Goal: Task Accomplishment & Management: Use online tool/utility

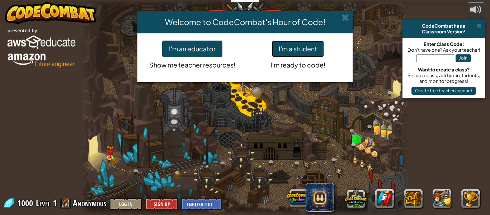
click at [314, 47] on button "I'm a student" at bounding box center [298, 49] width 52 height 17
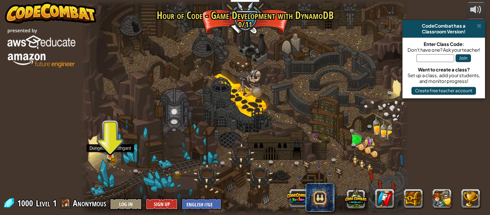
click at [107, 151] on img at bounding box center [111, 149] width 8 height 17
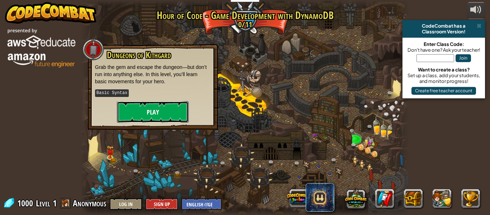
click at [149, 115] on button "Play" at bounding box center [153, 112] width 72 height 22
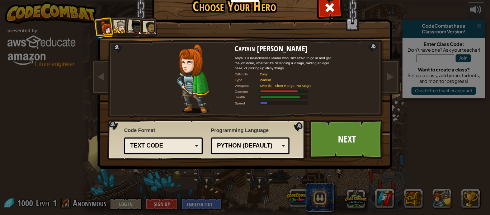
click at [164, 145] on div "Text code" at bounding box center [161, 146] width 62 height 8
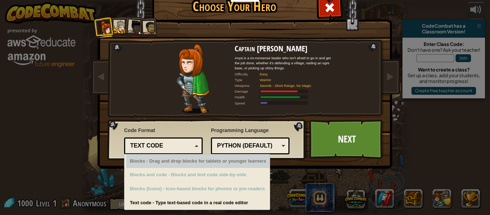
click at [162, 164] on div "Blocks - Drag and drop blocks for tablets or younger learners" at bounding box center [198, 161] width 144 height 14
click at [183, 166] on div "Blocks - Drag and drop blocks for tablets or younger learners" at bounding box center [198, 161] width 144 height 14
click at [225, 143] on div "Python (Default)" at bounding box center [248, 146] width 62 height 8
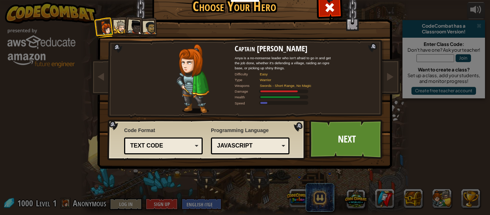
click at [171, 146] on div "Text code" at bounding box center [161, 146] width 62 height 8
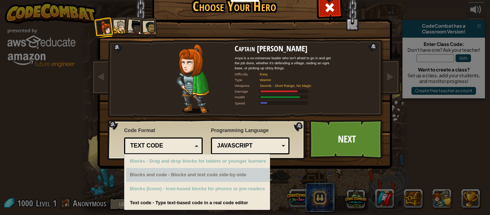
click at [164, 175] on div "Blocks and code - Blocks and text code side-by-side" at bounding box center [198, 175] width 144 height 14
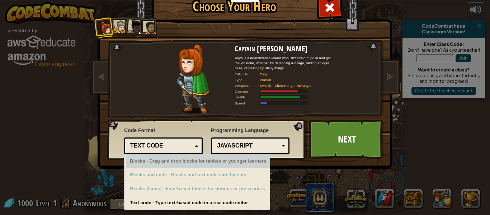
click at [166, 136] on div "Code Format Text code Blocks and code Blocks Blocks (Icons) Text code Blocks - …" at bounding box center [163, 139] width 79 height 29
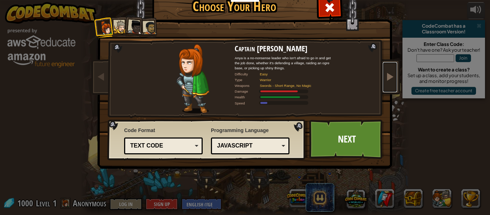
click at [388, 79] on span at bounding box center [390, 76] width 9 height 9
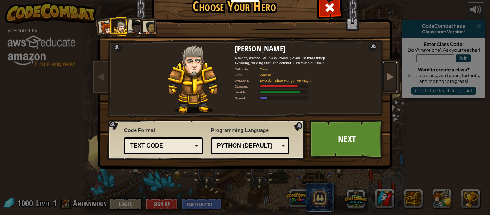
click at [388, 79] on span at bounding box center [390, 76] width 9 height 9
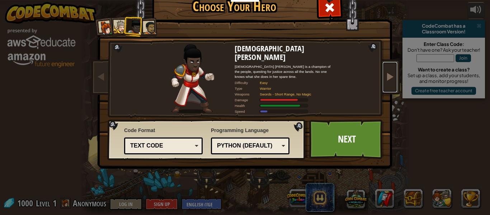
click at [388, 79] on span at bounding box center [390, 76] width 9 height 9
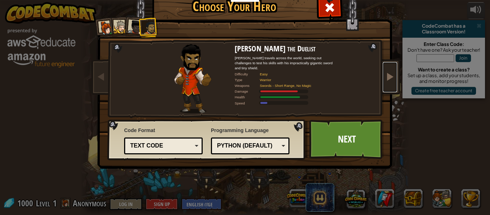
click at [387, 83] on link at bounding box center [390, 77] width 14 height 30
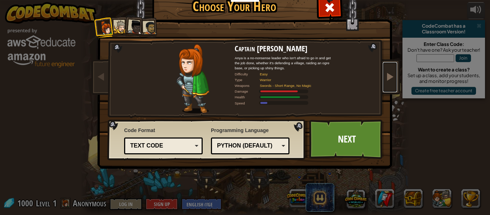
click at [387, 83] on link at bounding box center [390, 77] width 14 height 30
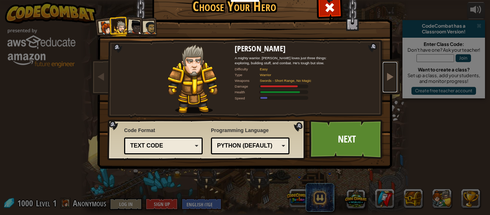
click at [387, 83] on link at bounding box center [390, 77] width 14 height 30
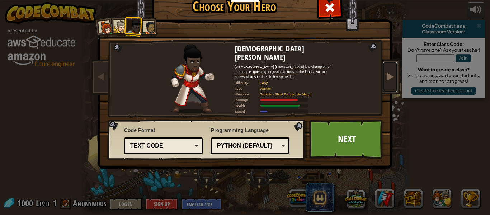
click at [387, 83] on link at bounding box center [390, 77] width 14 height 30
click at [99, 84] on link at bounding box center [101, 77] width 14 height 30
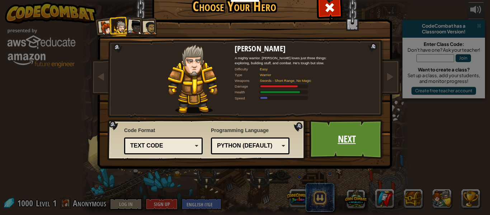
click at [341, 144] on link "Next" at bounding box center [347, 139] width 75 height 39
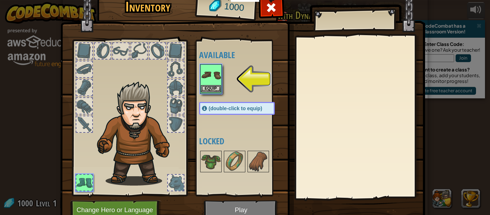
click at [217, 85] on img at bounding box center [211, 75] width 20 height 20
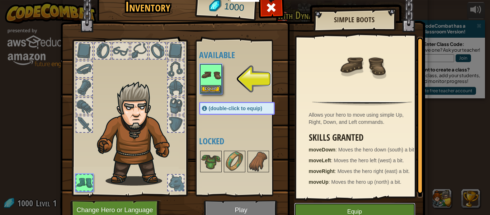
click at [378, 208] on button "Equip" at bounding box center [354, 212] width 121 height 18
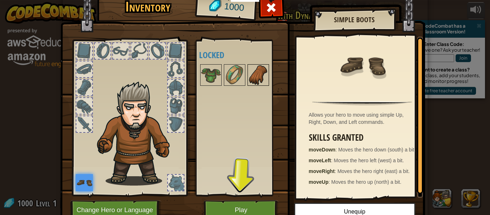
click at [250, 76] on img at bounding box center [258, 75] width 20 height 20
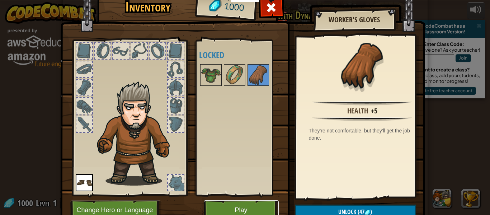
click at [262, 205] on button "Play" at bounding box center [241, 210] width 75 height 20
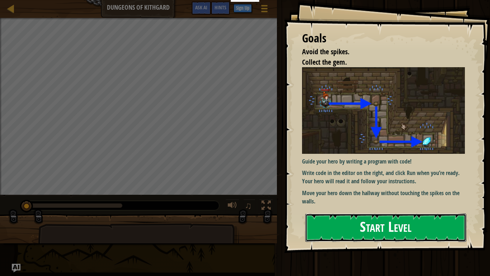
click at [350, 215] on button "Start Level" at bounding box center [386, 227] width 161 height 28
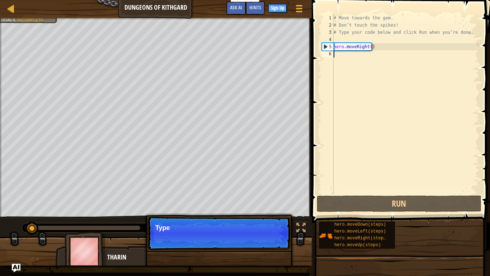
click at [268, 215] on p "Continue Type" at bounding box center [219, 233] width 143 height 33
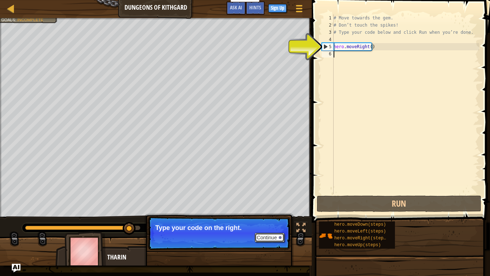
click at [276, 215] on button "Continue" at bounding box center [270, 237] width 30 height 9
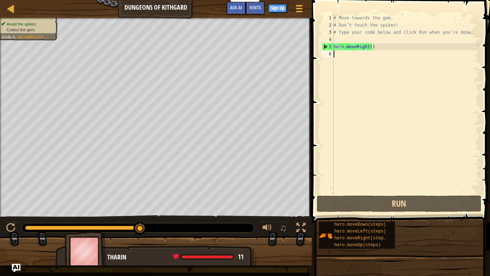
click at [335, 53] on div "# Move towards the gem. # Don’t touch the spikes! # Type your code below and cl…" at bounding box center [405, 111] width 147 height 194
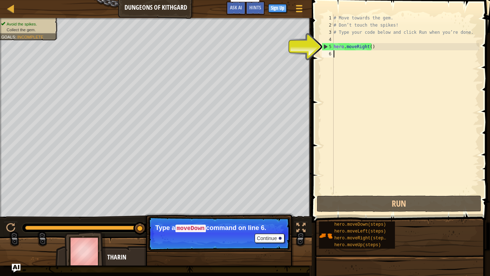
type textarea "h"
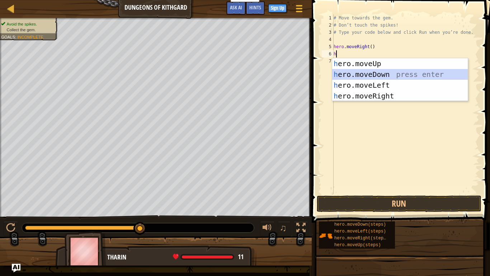
click at [351, 71] on div "h ero.moveUp press enter h ero.moveDown press enter h ero.moveLeft press enter …" at bounding box center [400, 90] width 136 height 65
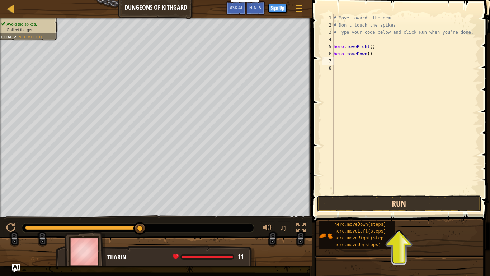
click at [400, 195] on button "Run" at bounding box center [399, 203] width 165 height 17
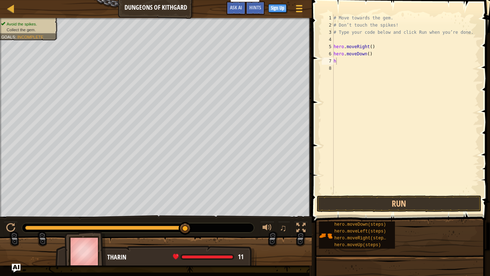
click at [386, 7] on body "Educators Create Free Account School & District Solutions Teacher Toolkit Previ…" at bounding box center [245, 3] width 490 height 7
click at [341, 57] on div "# Move towards the gem. # Don’t touch the spikes! # Type your code below and cl…" at bounding box center [405, 111] width 147 height 194
click at [341, 61] on div "# Move towards the gem. # Don’t touch the spikes! # Type your code below and cl…" at bounding box center [405, 111] width 147 height 194
type textarea "h"
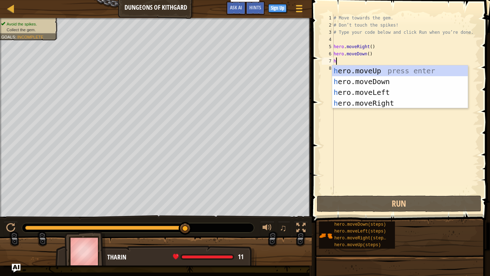
type textarea "h"
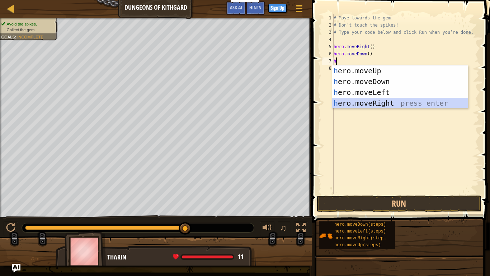
click at [349, 104] on div "h ero.moveUp press enter h ero.moveDown press enter h ero.moveLeft press enter …" at bounding box center [400, 97] width 136 height 65
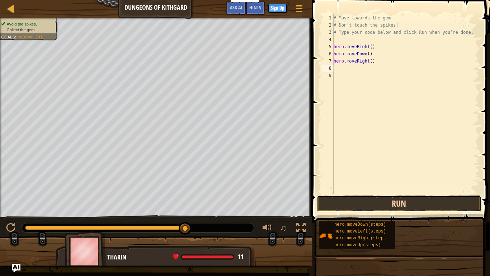
click at [376, 199] on button "Run" at bounding box center [399, 203] width 165 height 17
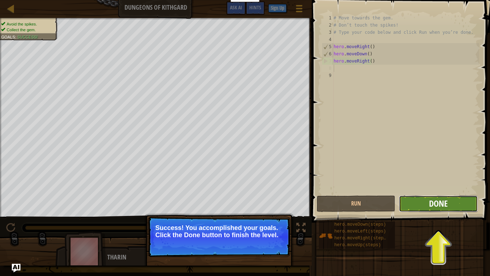
click at [434, 206] on span "Done" at bounding box center [438, 202] width 19 height 11
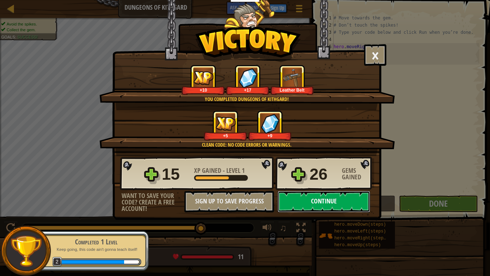
click at [357, 199] on button "Continue" at bounding box center [324, 202] width 93 height 22
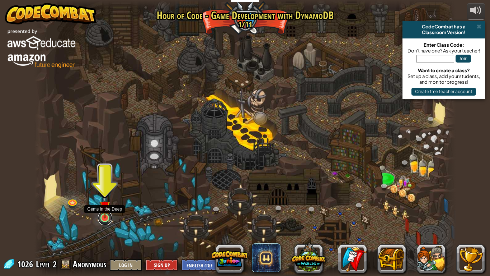
click at [111, 215] on link at bounding box center [105, 218] width 14 height 14
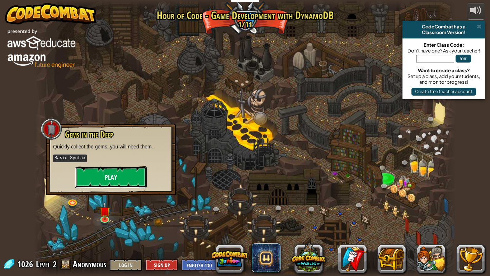
click at [109, 176] on button "Play" at bounding box center [111, 177] width 72 height 22
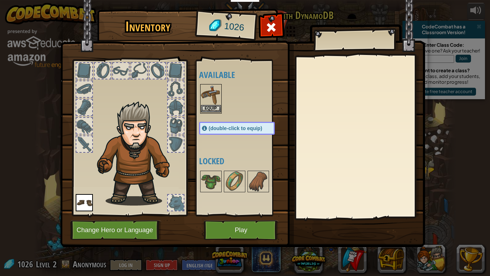
click at [205, 90] on img at bounding box center [211, 95] width 20 height 20
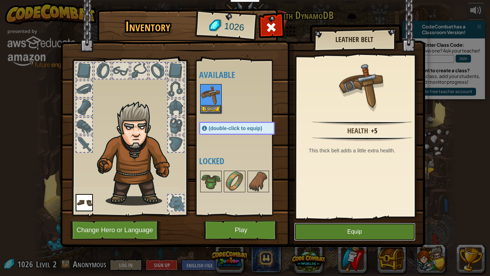
click at [362, 215] on button "Equip" at bounding box center [354, 232] width 121 height 18
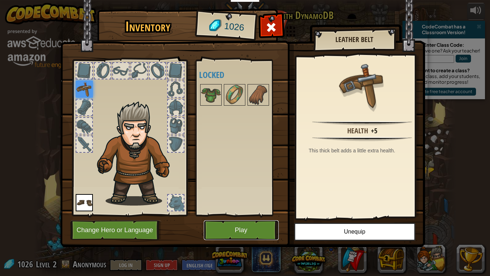
click at [264, 215] on button "Play" at bounding box center [241, 230] width 75 height 20
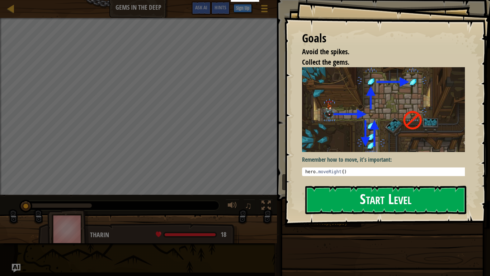
click at [397, 190] on button "Start Level" at bounding box center [386, 200] width 161 height 28
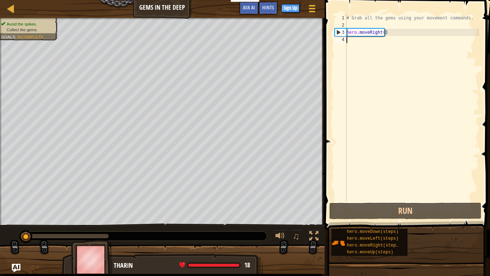
click at [353, 43] on div "# Grab all the gems using your movement commands. hero . moveRight ( )" at bounding box center [412, 114] width 134 height 201
type textarea "h"
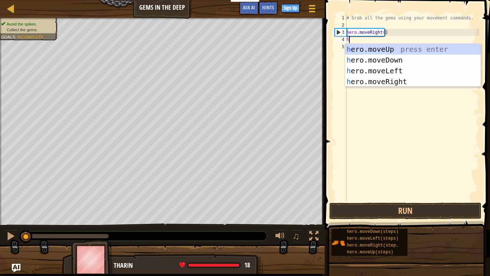
scroll to position [3, 0]
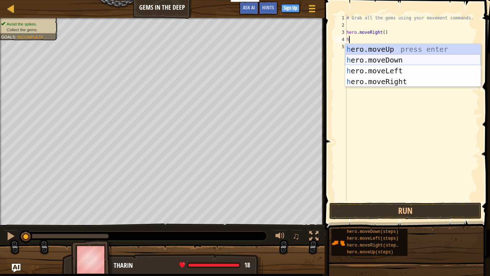
click at [364, 62] on div "h ero.moveUp press enter h ero.moveDown press enter h ero.moveLeft press enter …" at bounding box center [413, 76] width 136 height 65
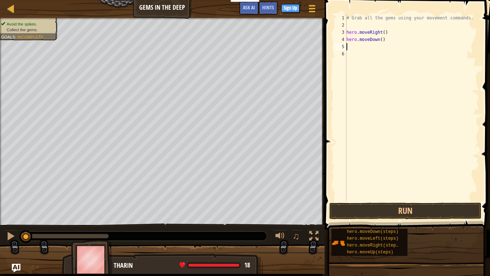
type textarea "h"
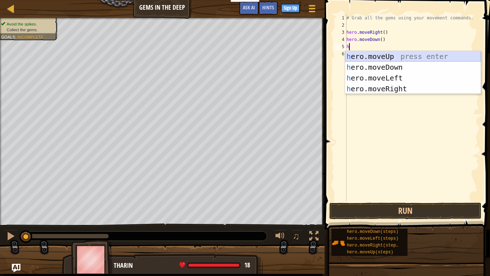
click at [360, 55] on div "h ero.moveUp press enter h ero.moveDown press enter h ero.moveLeft press enter …" at bounding box center [413, 83] width 136 height 65
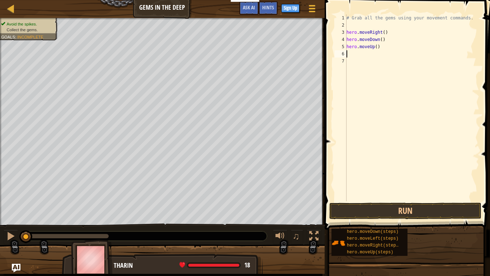
click at [351, 56] on div "# Grab all the gems using your movement commands. hero . moveRight ( ) hero . m…" at bounding box center [412, 114] width 134 height 201
type textarea "h"
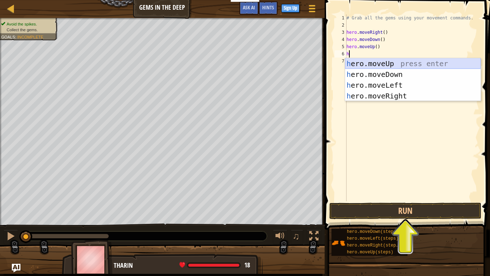
click at [352, 64] on div "h ero.moveUp press enter h ero.moveDown press enter h ero.moveLeft press enter …" at bounding box center [413, 90] width 136 height 65
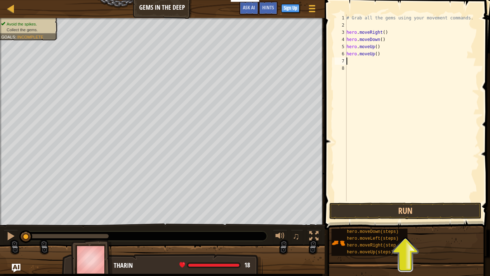
click at [350, 62] on div "# Grab all the gems using your movement commands. hero . moveRight ( ) hero . m…" at bounding box center [412, 114] width 134 height 201
type textarea "h"
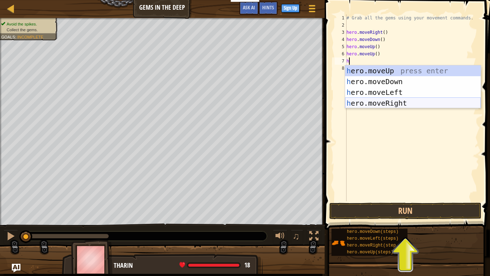
click at [373, 103] on div "h ero.moveUp press enter h ero.moveDown press enter h ero.moveLeft press enter …" at bounding box center [413, 97] width 136 height 65
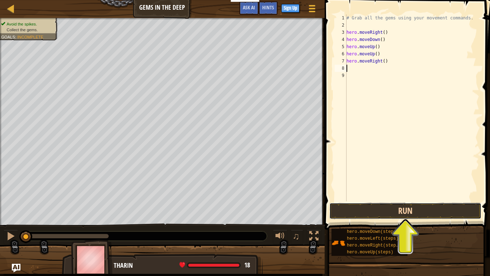
click at [402, 213] on button "Run" at bounding box center [406, 211] width 152 height 17
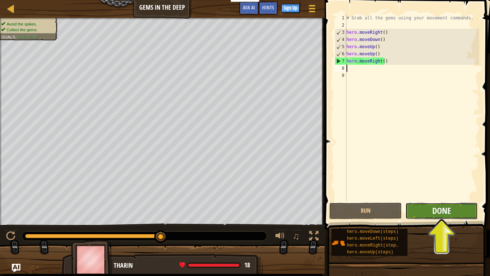
click at [442, 214] on span "Done" at bounding box center [442, 210] width 19 height 11
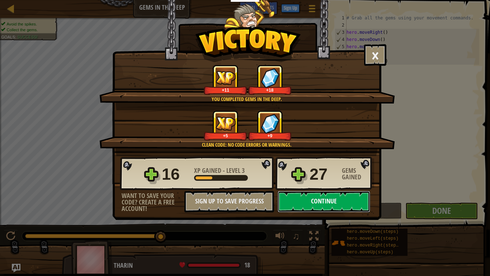
click at [310, 204] on button "Continue" at bounding box center [324, 202] width 93 height 22
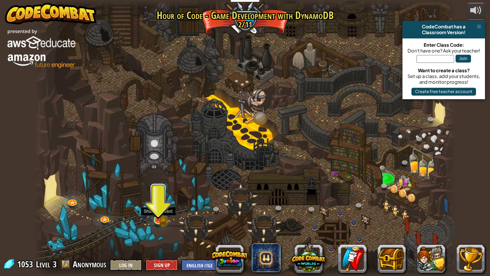
click at [156, 215] on img at bounding box center [158, 208] width 11 height 23
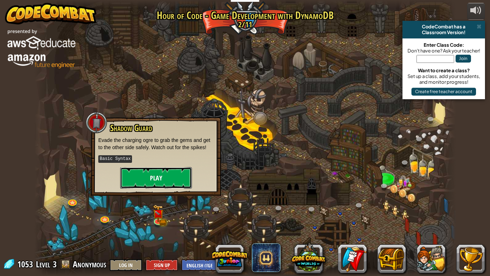
click at [155, 172] on button "Play" at bounding box center [156, 178] width 72 height 22
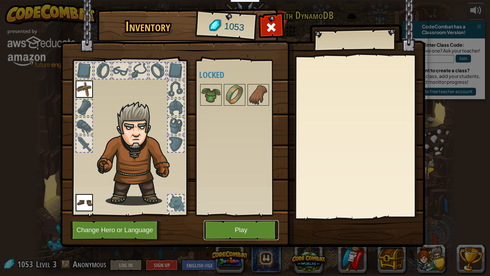
click at [242, 215] on button "Play" at bounding box center [241, 230] width 75 height 20
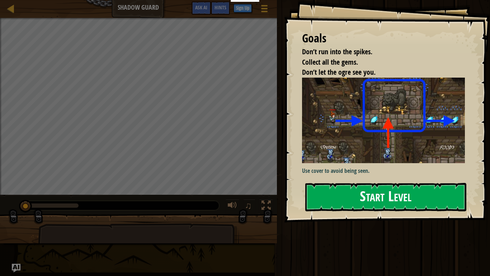
click at [364, 205] on button "Start Level" at bounding box center [386, 197] width 161 height 28
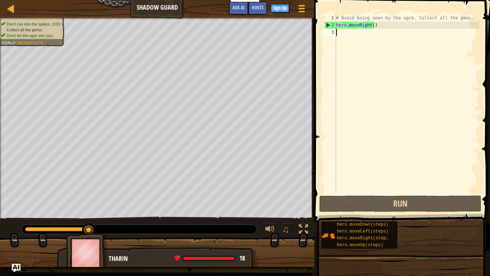
type textarea "h"
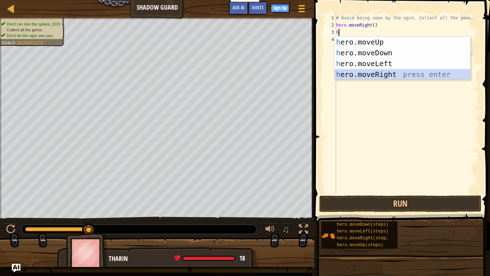
click at [364, 73] on div "h ero.moveUp press enter h ero.moveDown press enter h ero.moveLeft press enter …" at bounding box center [403, 69] width 136 height 65
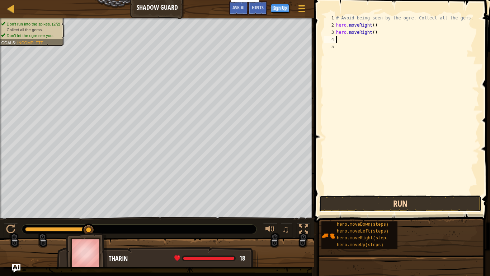
click at [380, 208] on button "Run" at bounding box center [401, 203] width 162 height 17
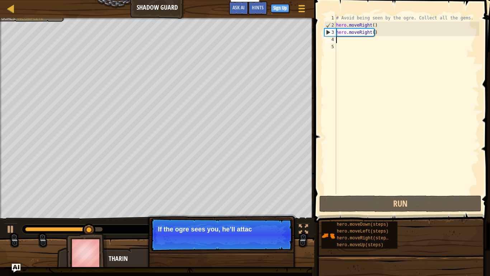
click at [240, 215] on p "Continue If the ogre sees you, he’ll attac" at bounding box center [221, 234] width 143 height 33
click at [257, 215] on p "Continue If the ogre sees you, he’ll attack you." at bounding box center [221, 234] width 143 height 33
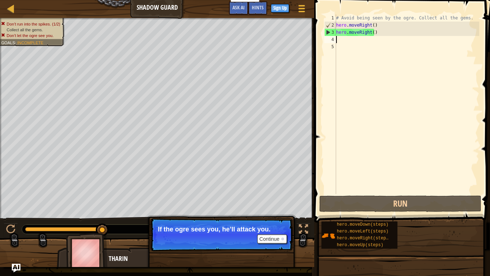
click at [266, 215] on p "Continue If the ogre sees you, he’ll attack you." at bounding box center [221, 234] width 143 height 33
click at [268, 215] on button "Continue" at bounding box center [272, 238] width 30 height 9
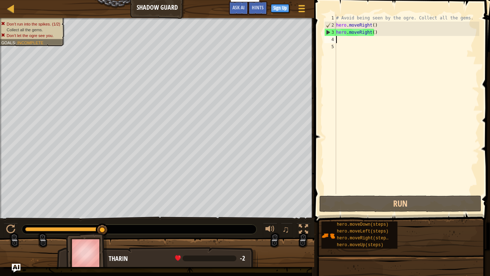
click at [375, 36] on div "# Avoid being seen by the ogre. Collect all the gems. hero . moveRight ( ) hero…" at bounding box center [407, 111] width 145 height 194
click at [376, 31] on div "# Avoid being seen by the ogre. Collect all the gems. hero . moveRight ( ) hero…" at bounding box center [407, 111] width 145 height 194
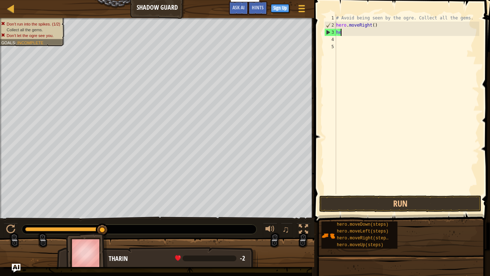
type textarea "h"
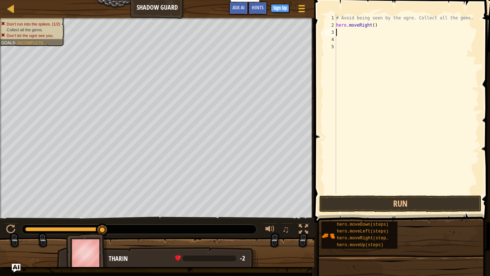
type textarea "h"
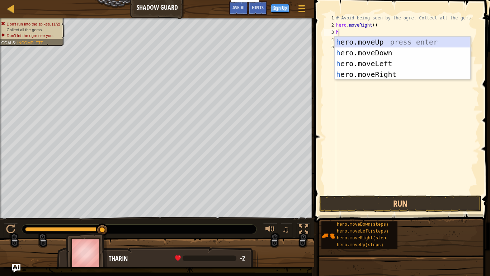
click at [374, 41] on div "h ero.moveUp press enter h ero.moveDown press enter h ero.moveLeft press enter …" at bounding box center [403, 69] width 136 height 65
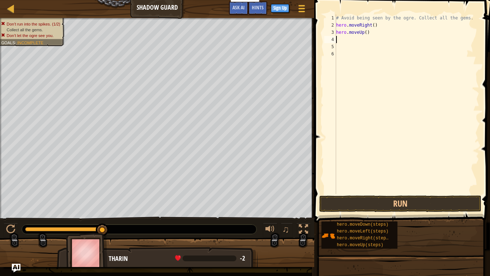
type textarea "h"
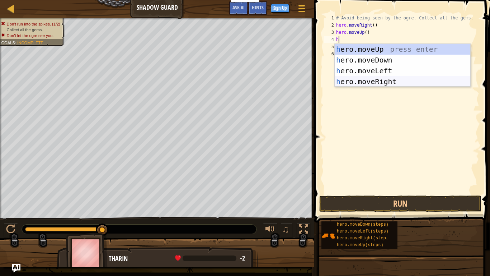
click at [373, 80] on div "h ero.moveUp press enter h ero.moveDown press enter h ero.moveLeft press enter …" at bounding box center [403, 76] width 136 height 65
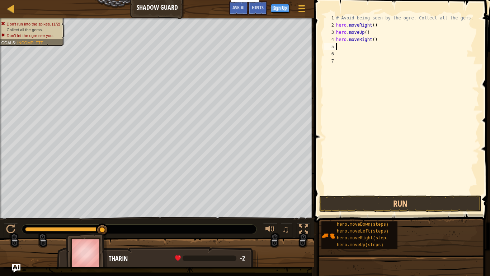
click at [346, 52] on div "# Avoid being seen by the ogre. Collect all the gems. hero . moveRight ( ) hero…" at bounding box center [407, 111] width 145 height 194
click at [340, 46] on div "# Avoid being seen by the ogre. Collect all the gems. hero . moveRight ( ) hero…" at bounding box center [407, 111] width 145 height 194
type textarea "h"
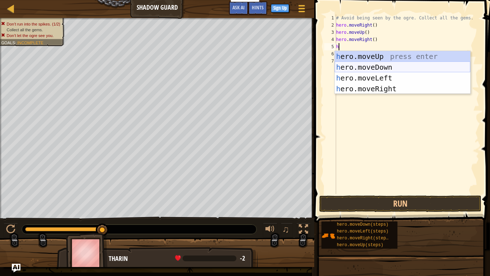
click at [371, 67] on div "h ero.moveUp press enter h ero.moveDown press enter h ero.moveLeft press enter …" at bounding box center [403, 83] width 136 height 65
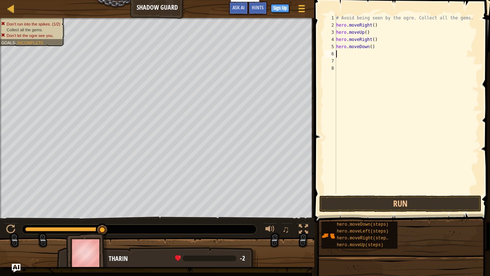
type textarea "h"
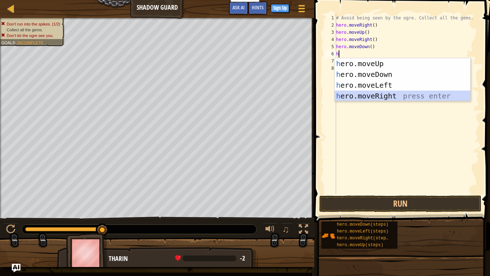
click at [383, 95] on div "h ero.moveUp press enter h ero.moveDown press enter h ero.moveLeft press enter …" at bounding box center [403, 90] width 136 height 65
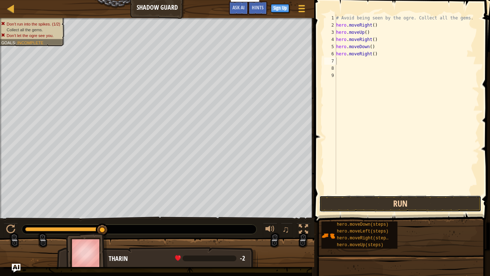
click at [383, 205] on button "Run" at bounding box center [401, 203] width 162 height 17
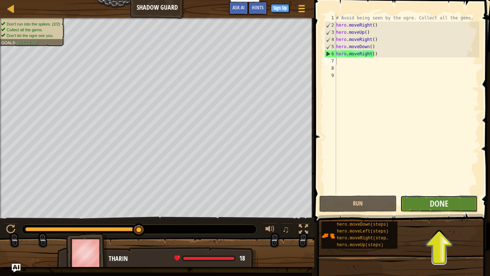
click at [426, 204] on button "Done" at bounding box center [440, 203] width 78 height 17
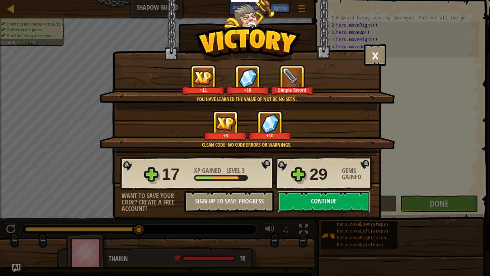
click at [341, 203] on button "Continue" at bounding box center [324, 202] width 93 height 22
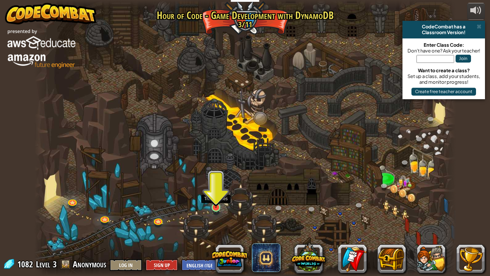
click at [217, 199] on img at bounding box center [216, 195] width 11 height 24
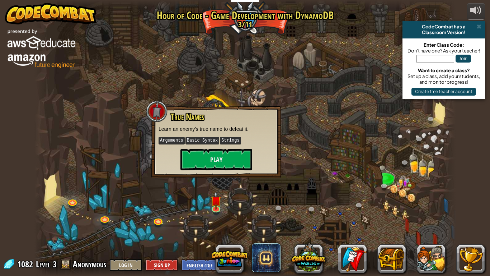
click at [213, 172] on div "True Names Learn an enemy's true name to defeat it. Arguments Basic Syntax Stri…" at bounding box center [217, 141] width 130 height 71
click at [213, 170] on div "True Names Learn an enemy's true name to defeat it. Arguments Basic Syntax Stri…" at bounding box center [217, 141] width 130 height 71
click at [213, 160] on button "Play" at bounding box center [217, 160] width 72 height 22
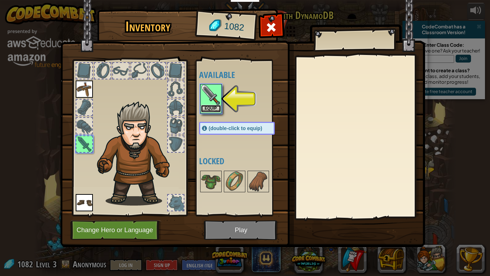
click at [214, 106] on button "Equip" at bounding box center [211, 109] width 20 height 8
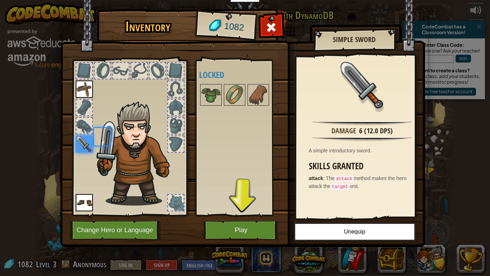
click at [214, 106] on div at bounding box center [244, 95] width 90 height 24
click at [250, 215] on button "Play" at bounding box center [241, 230] width 75 height 20
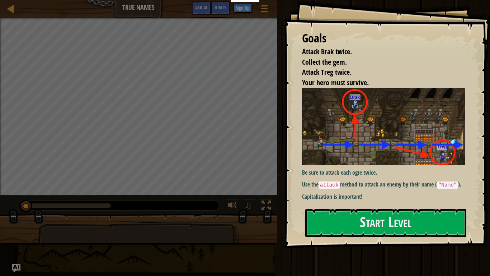
click at [327, 200] on div "Be sure to attack each ogre twice. Use the attack method to attack an enemy by …" at bounding box center [386, 145] width 168 height 114
click at [329, 215] on button "Start Level" at bounding box center [386, 223] width 161 height 28
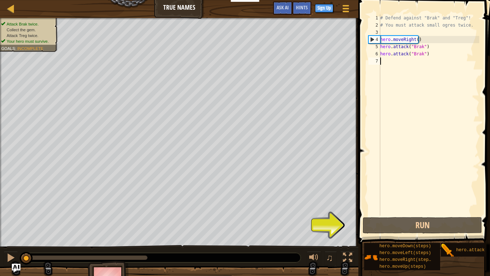
click at [381, 43] on div "# Defend against "Brak" and "Treg"! # You must attack small ogres twice. hero .…" at bounding box center [429, 121] width 101 height 215
drag, startPoint x: 380, startPoint y: 47, endPoint x: 429, endPoint y: 46, distance: 48.5
click at [429, 46] on div "hero.attack("Brak") 1 2 3 4 5 6 7 # Defend against "Brak" and "Treg"! # You mus…" at bounding box center [423, 114] width 112 height 201
type textarea "hero.attack("Brak") hero.attack("Brak")"
click at [392, 63] on div "# Defend against "Brak" and "Treg"! # You must attack small ogres twice. hero .…" at bounding box center [429, 121] width 101 height 215
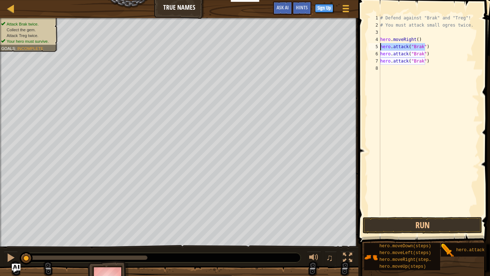
drag, startPoint x: 426, startPoint y: 47, endPoint x: 376, endPoint y: 48, distance: 50.6
click at [376, 48] on div "1 2 3 4 5 6 7 8 # Defend against "Brak" and "Treg"! # You must attack small ogr…" at bounding box center [423, 114] width 112 height 201
type textarea "hero.attack("Brak")"
type textarea "h"
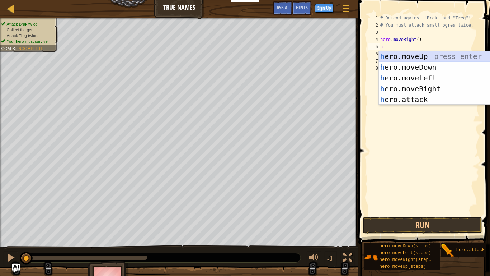
click at [391, 55] on div "h ero.moveUp press enter h ero.moveDown press enter h ero.moveLeft press enter …" at bounding box center [447, 88] width 136 height 75
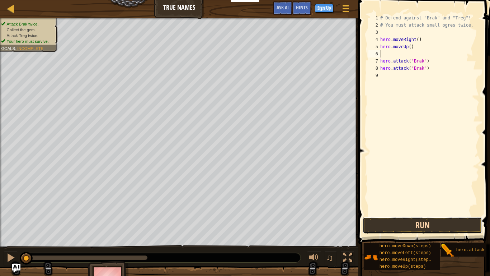
click at [428, 215] on button "Run" at bounding box center [423, 225] width 120 height 17
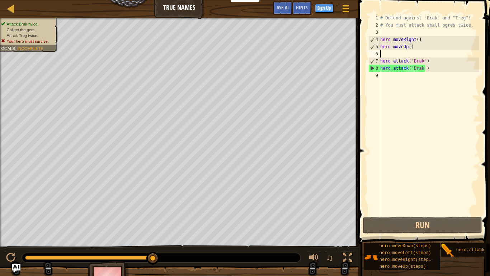
click at [490, 100] on div "Map True Names Game Menu Done Sign Up Hints Ask AI 1 הההההההההההההההההההההההההה…" at bounding box center [245, 138] width 490 height 276
click at [391, 79] on div "# Defend against "Brak" and "Treg"! # You must attack small ogres twice. hero .…" at bounding box center [429, 121] width 101 height 215
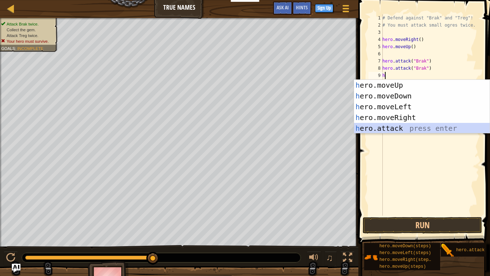
click at [396, 129] on div "h ero.moveUp press enter h ero.moveDown press enter h ero.moveLeft press enter …" at bounding box center [422, 117] width 136 height 75
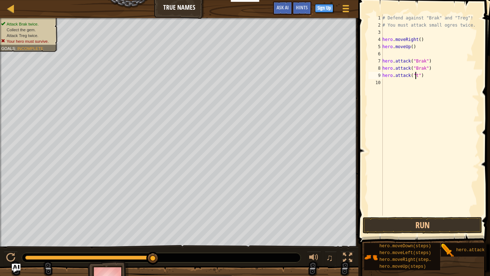
scroll to position [3, 3]
type textarea "hero.attack("treg")"
drag, startPoint x: 383, startPoint y: 75, endPoint x: 446, endPoint y: 77, distance: 63.2
click at [446, 77] on div "# Defend against "Brak" and "Treg"! # You must attack small ogres twice. hero .…" at bounding box center [430, 121] width 98 height 215
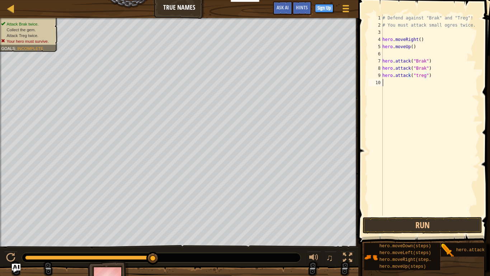
click at [396, 87] on div "# Defend against "Brak" and "Treg"! # You must attack small ogres twice. hero .…" at bounding box center [430, 121] width 98 height 215
paste textarea "hero.attack("treg")"
type textarea "hero.attack("treg")"
click at [428, 163] on div "# Defend against "Brak" and "Treg"! # You must attack small ogres twice. hero .…" at bounding box center [430, 121] width 98 height 215
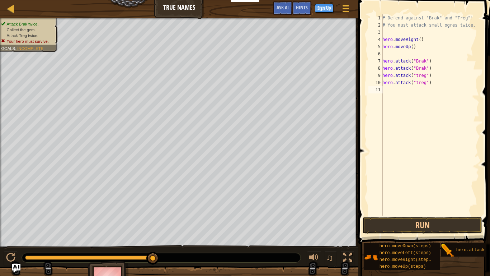
paste textarea "hero.attack("treg")"
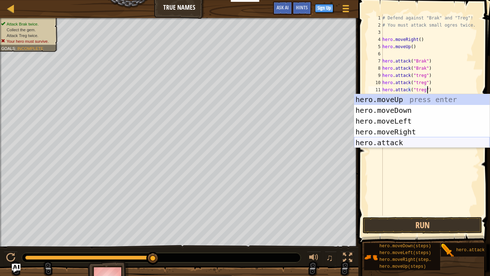
click at [411, 141] on div "hero.moveUp press enter hero.moveDown press enter hero.moveLeft press enter her…" at bounding box center [422, 131] width 136 height 75
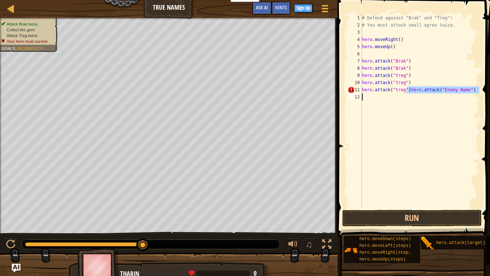
drag, startPoint x: 407, startPoint y: 90, endPoint x: 460, endPoint y: 99, distance: 54.2
click at [460, 99] on div "# Defend against "Brak" and "Treg"! # You must attack small ogres twice. hero .…" at bounding box center [420, 118] width 119 height 208
type textarea "hero.attack("treg")"
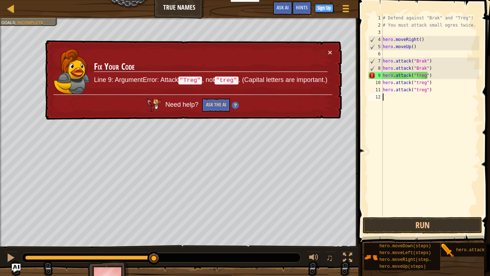
click at [422, 172] on div "# Defend against "Brak" and "Treg"! # You must attack small ogres twice. hero .…" at bounding box center [431, 121] width 98 height 215
click at [416, 76] on div "# Defend against "Brak" and "Treg"! # You must attack small ogres twice. hero .…" at bounding box center [431, 121] width 98 height 215
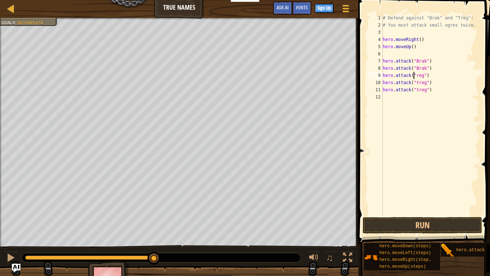
scroll to position [3, 3]
click at [416, 83] on div "# Defend against "Brak" and "Treg"! # You must attack small ogres twice. hero .…" at bounding box center [431, 121] width 98 height 215
drag, startPoint x: 430, startPoint y: 93, endPoint x: 381, endPoint y: 91, distance: 48.9
click at [381, 91] on div "hero.attack("Treg") 1 2 3 4 5 6 7 8 9 10 11 12 # Defend against "Brak" and "Tre…" at bounding box center [423, 114] width 112 height 201
type textarea "hero.attack("treg")"
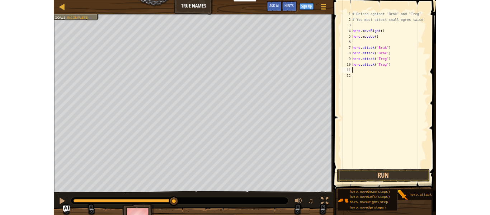
scroll to position [3, 0]
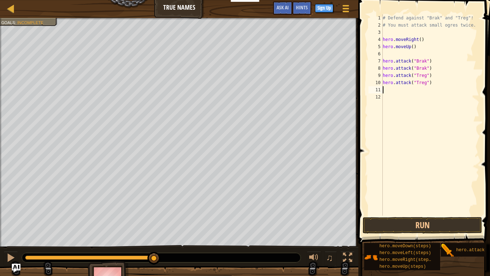
type textarea "h"
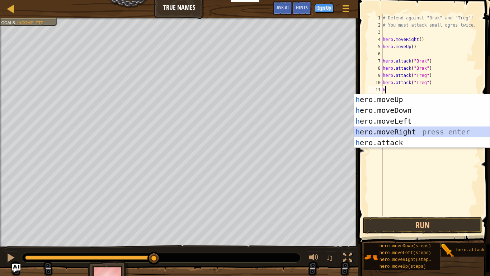
click at [403, 130] on div "h ero.moveUp press enter h ero.moveDown press enter h ero.moveLeft press enter …" at bounding box center [422, 131] width 136 height 75
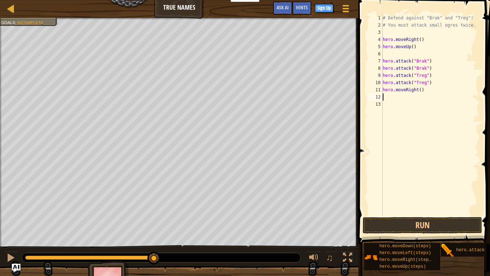
type textarea "h"
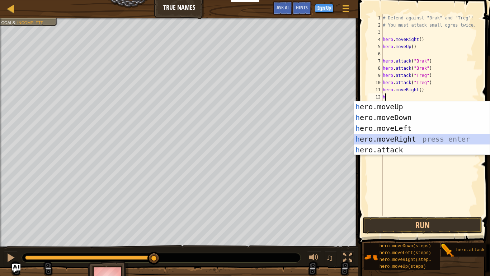
click at [406, 139] on div "h ero.moveUp press enter h ero.moveDown press enter h ero.moveLeft press enter …" at bounding box center [422, 138] width 136 height 75
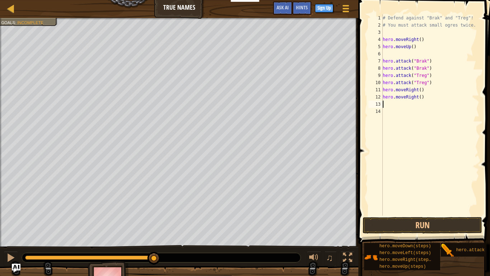
type textarea "h"
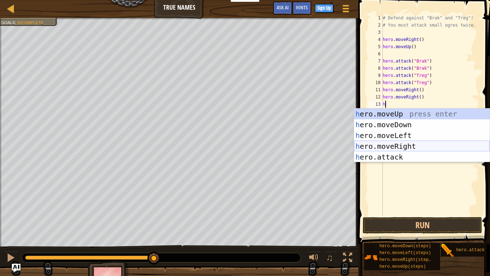
click at [409, 146] on div "h ero.moveUp press enter h ero.moveDown press enter h ero.moveLeft press enter …" at bounding box center [422, 145] width 136 height 75
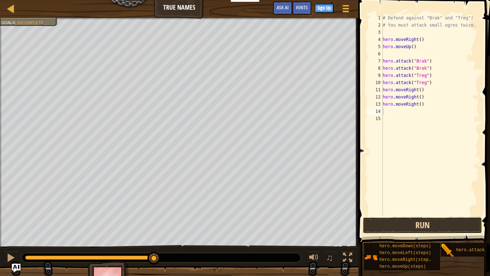
click at [414, 215] on button "Run" at bounding box center [423, 225] width 120 height 17
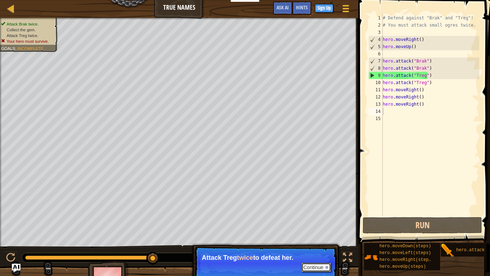
click at [306, 215] on button "Continue" at bounding box center [317, 266] width 30 height 9
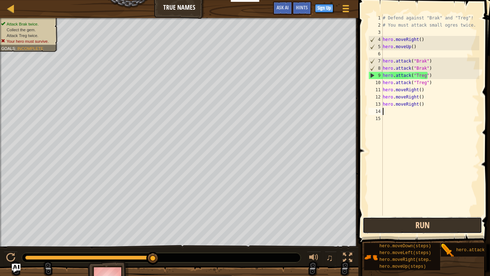
click at [376, 215] on button "Run" at bounding box center [423, 225] width 120 height 17
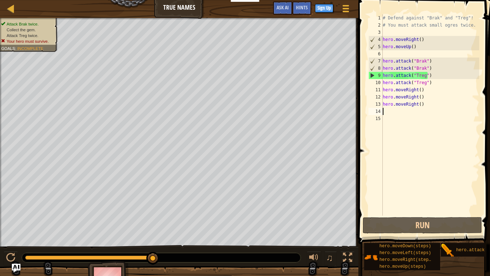
click at [173, 8] on div "Map True Names Game Menu Done Sign Up Hints Ask AI" at bounding box center [179, 9] width 359 height 18
click at [194, 8] on div "Map True Names Game Menu Done Sign Up Hints Ask AI" at bounding box center [179, 9] width 359 height 18
click at [13, 8] on div at bounding box center [10, 8] width 9 height 9
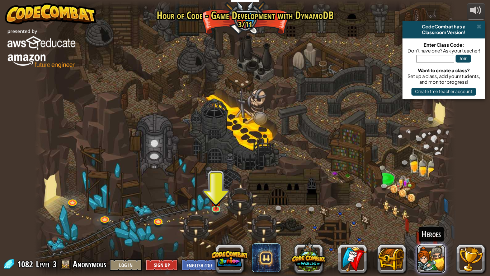
click at [424, 215] on button at bounding box center [431, 258] width 29 height 29
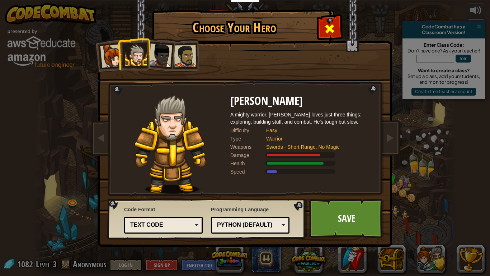
click at [323, 21] on div at bounding box center [329, 28] width 23 height 23
